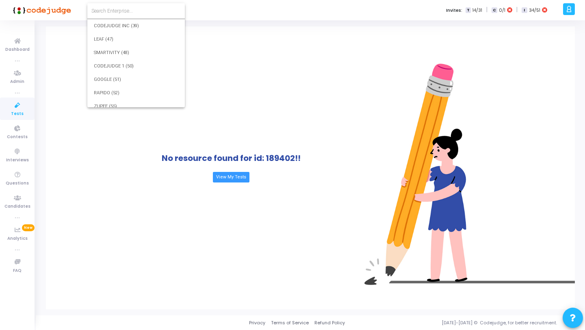
scroll to position [6740, 0]
click at [134, 13] on input at bounding box center [135, 10] width 89 height 7
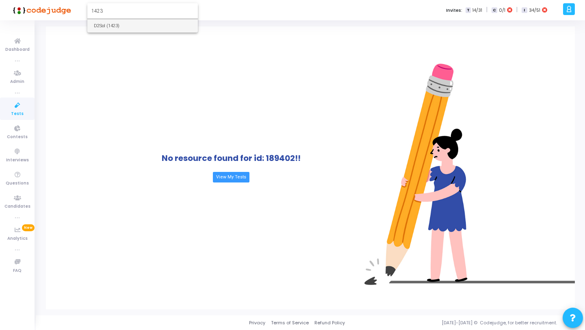
click at [126, 10] on input "1423" at bounding box center [142, 10] width 102 height 7
click at [115, 9] on input "client t" at bounding box center [142, 10] width 102 height 7
type input "c"
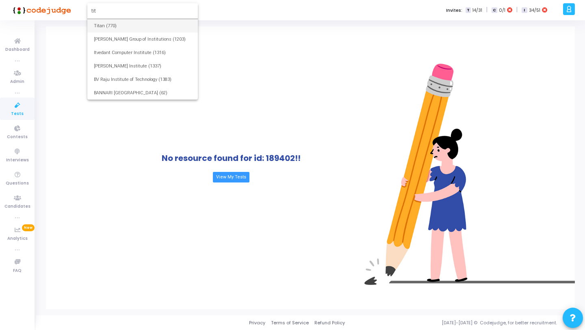
type input "tit"
click at [110, 24] on span "Titan (770)" at bounding box center [142, 25] width 97 height 13
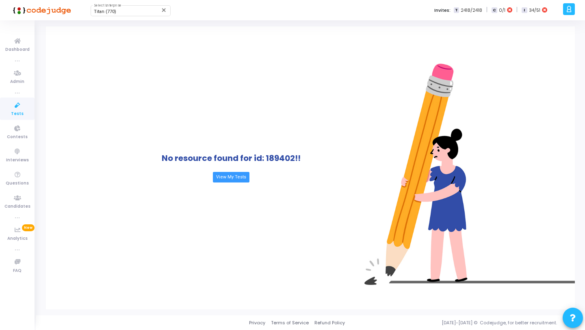
click at [28, 108] on link "Tests" at bounding box center [17, 108] width 35 height 22
